Goal: Transaction & Acquisition: Purchase product/service

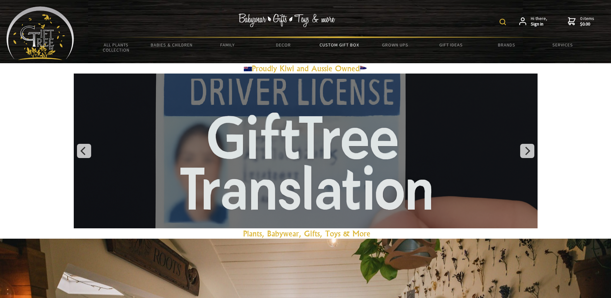
click at [342, 43] on link "Custom Gift Box" at bounding box center [339, 45] width 56 height 14
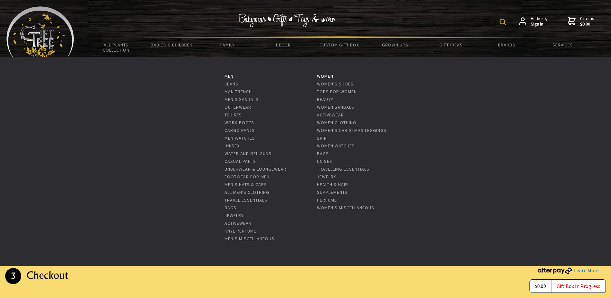
click at [231, 74] on link "Men" at bounding box center [229, 76] width 9 height 6
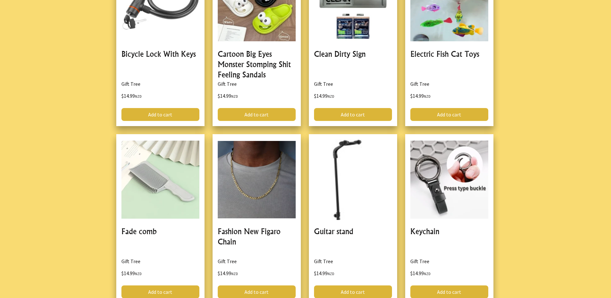
scroll to position [2029, 0]
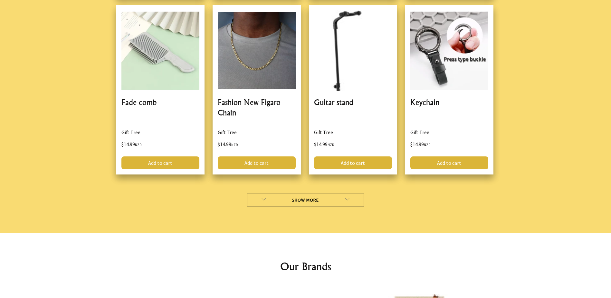
click at [274, 193] on link "Show More" at bounding box center [306, 200] width 118 height 14
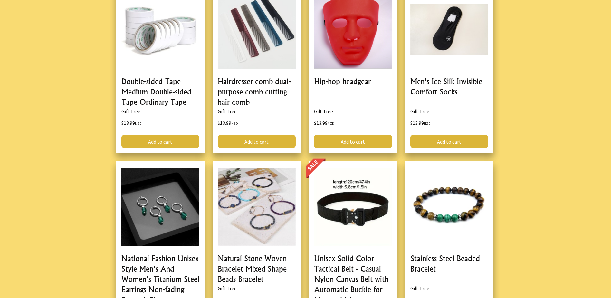
scroll to position [1160, 0]
